Goal: Task Accomplishment & Management: Manage account settings

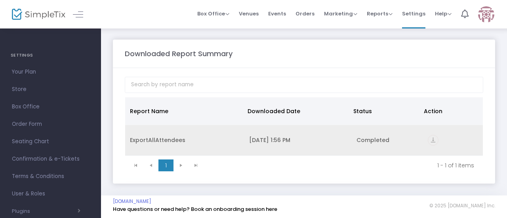
click at [432, 138] on icon "vertical_align_bottom" at bounding box center [433, 140] width 11 height 11
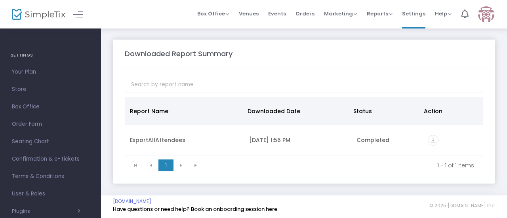
click at [319, 70] on m-panel-content "Report Name Downloaded Date Status Action ExportAllAttendees [DATE] 1:56 PM Com…" at bounding box center [304, 126] width 382 height 116
click at [27, 71] on span "Your Plan" at bounding box center [50, 72] width 77 height 10
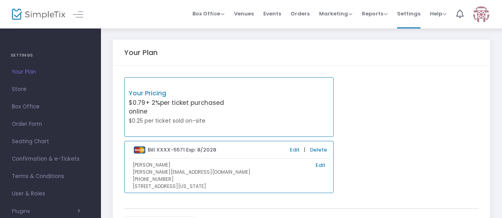
click at [391, 83] on div "Your Pricing $0.79 + 2% per ticket purchased online $0.25 per ticket sold on-si…" at bounding box center [301, 135] width 362 height 116
click at [413, 83] on div "Your Pricing $0.79 + 2% per ticket purchased online $0.25 per ticket sold on-si…" at bounding box center [301, 135] width 362 height 116
